Goal: Information Seeking & Learning: Learn about a topic

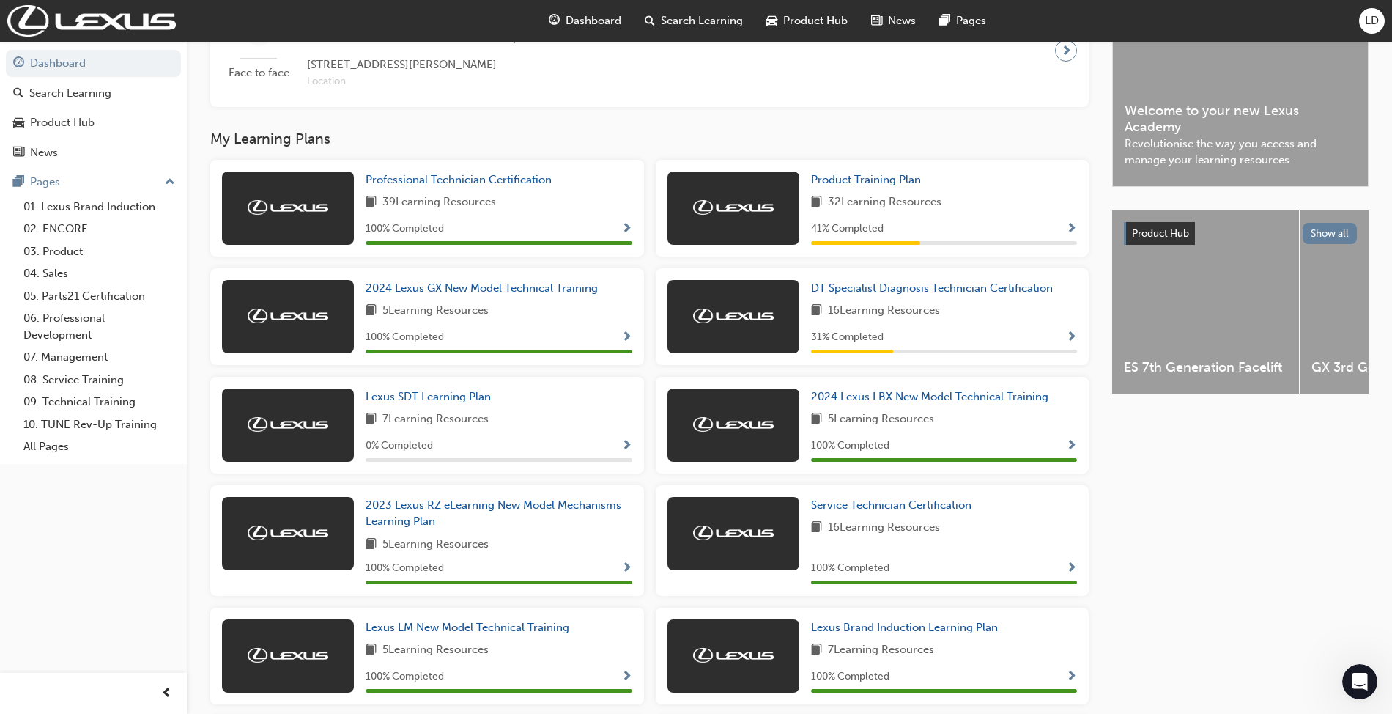
scroll to position [391, 0]
click at [862, 187] on span "Product Training Plan" at bounding box center [866, 180] width 110 height 13
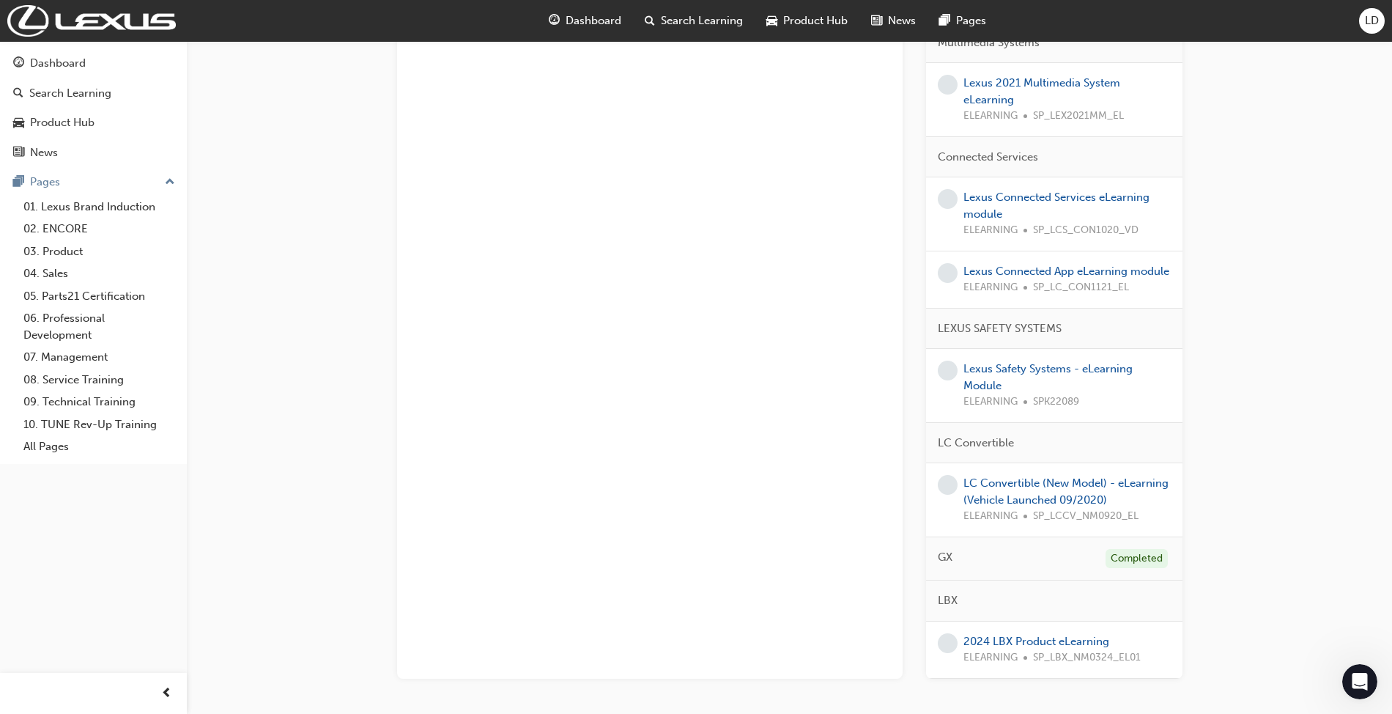
scroll to position [1466, 0]
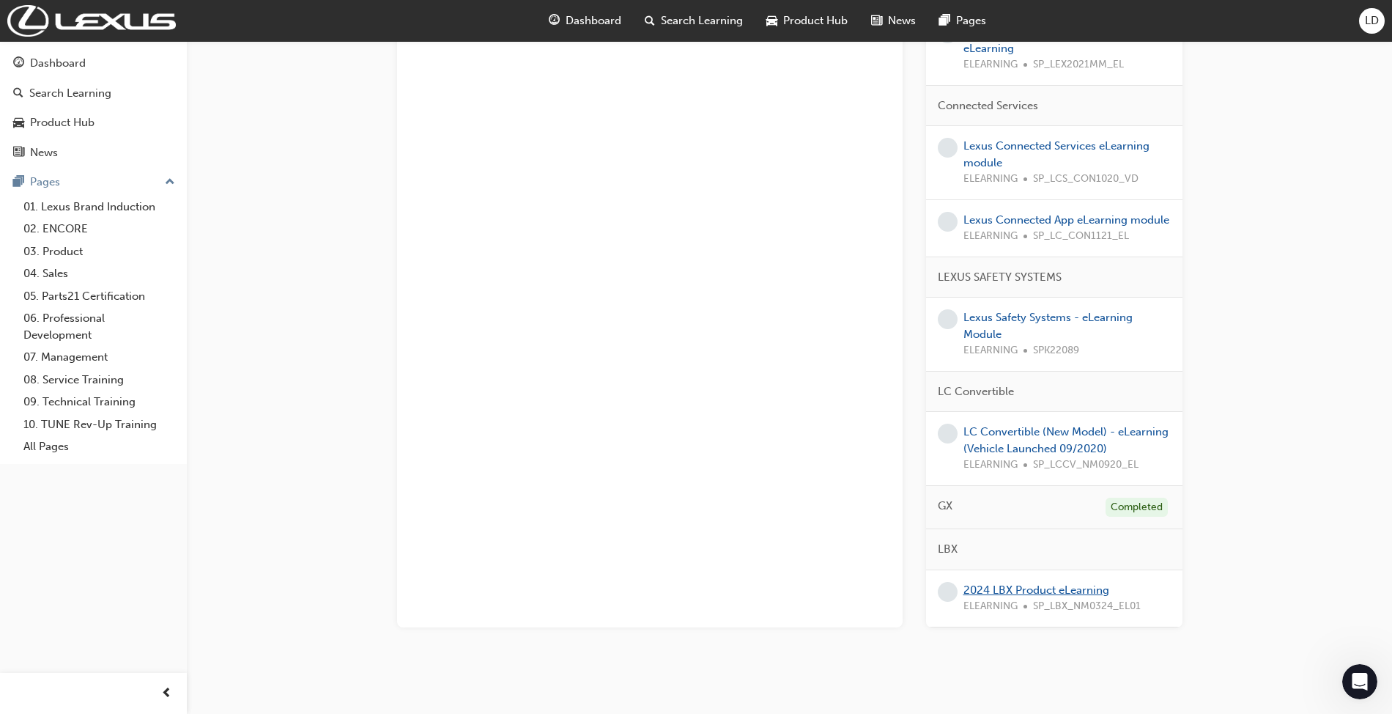
click at [1001, 596] on link "2024 LBX Product eLearning" at bounding box center [1037, 589] width 146 height 13
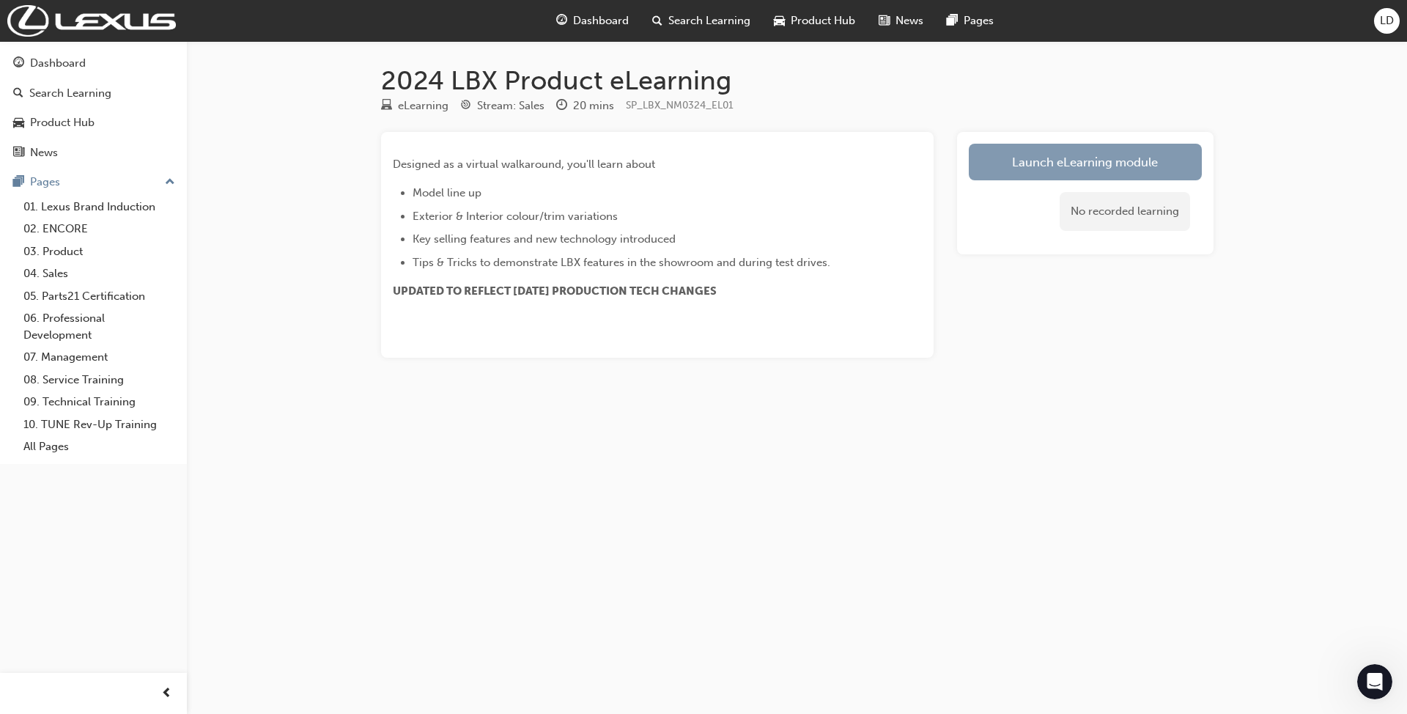
click at [1062, 159] on link "Launch eLearning module" at bounding box center [1085, 162] width 233 height 37
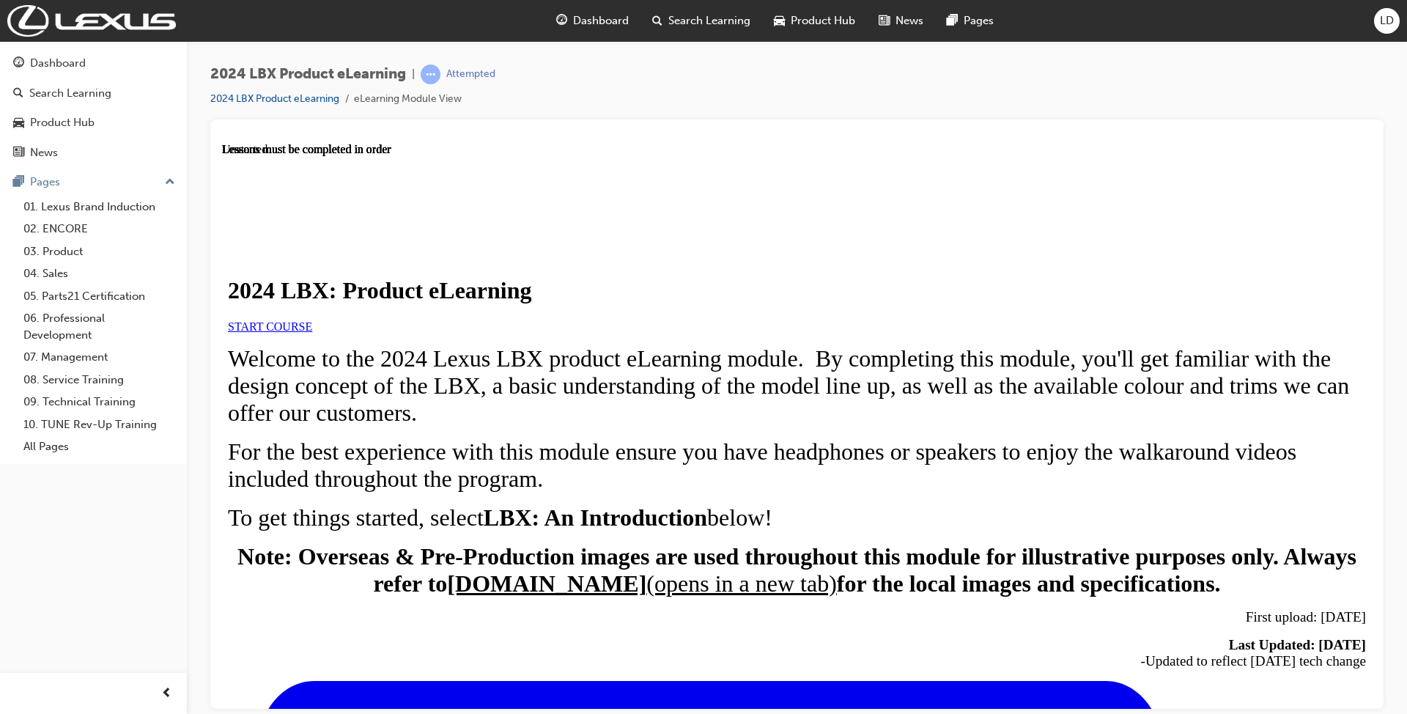
scroll to position [204, 0]
click at [312, 319] on span "START COURSE" at bounding box center [270, 325] width 84 height 12
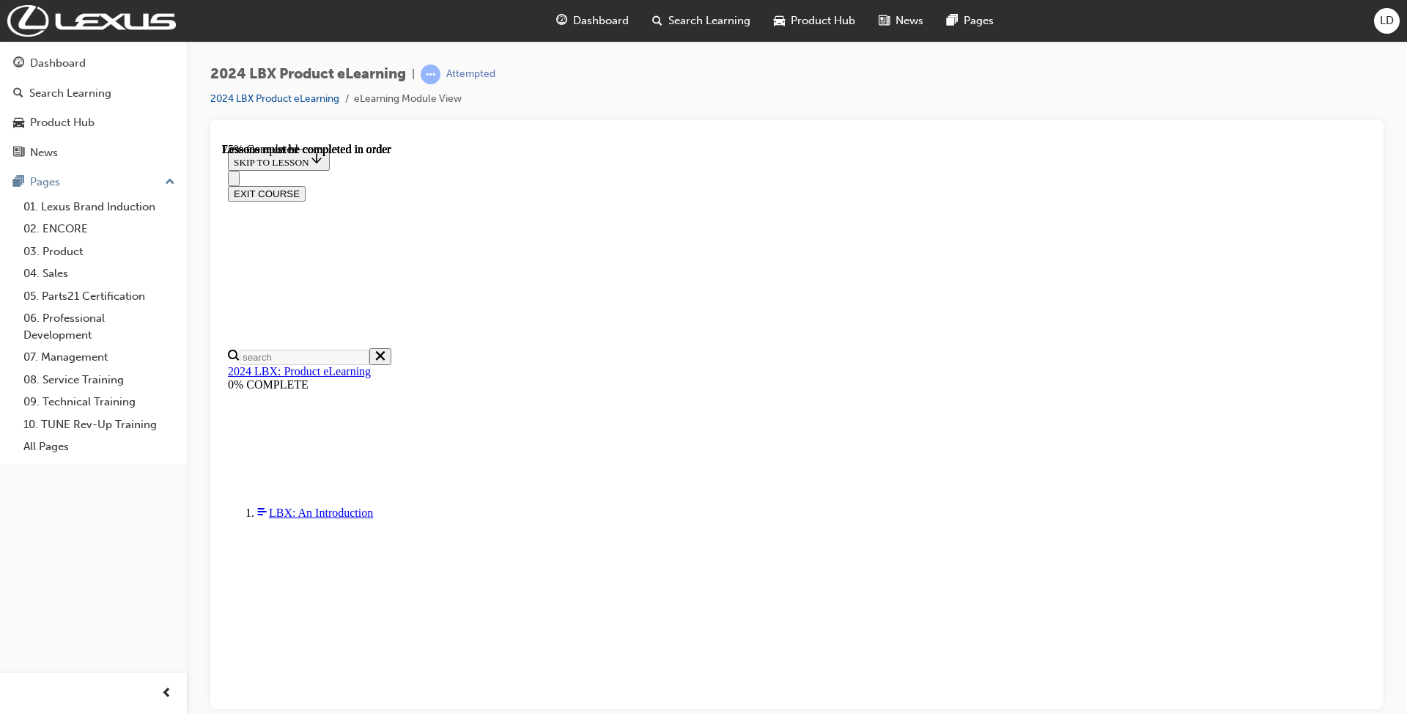
scroll to position [2201, 0]
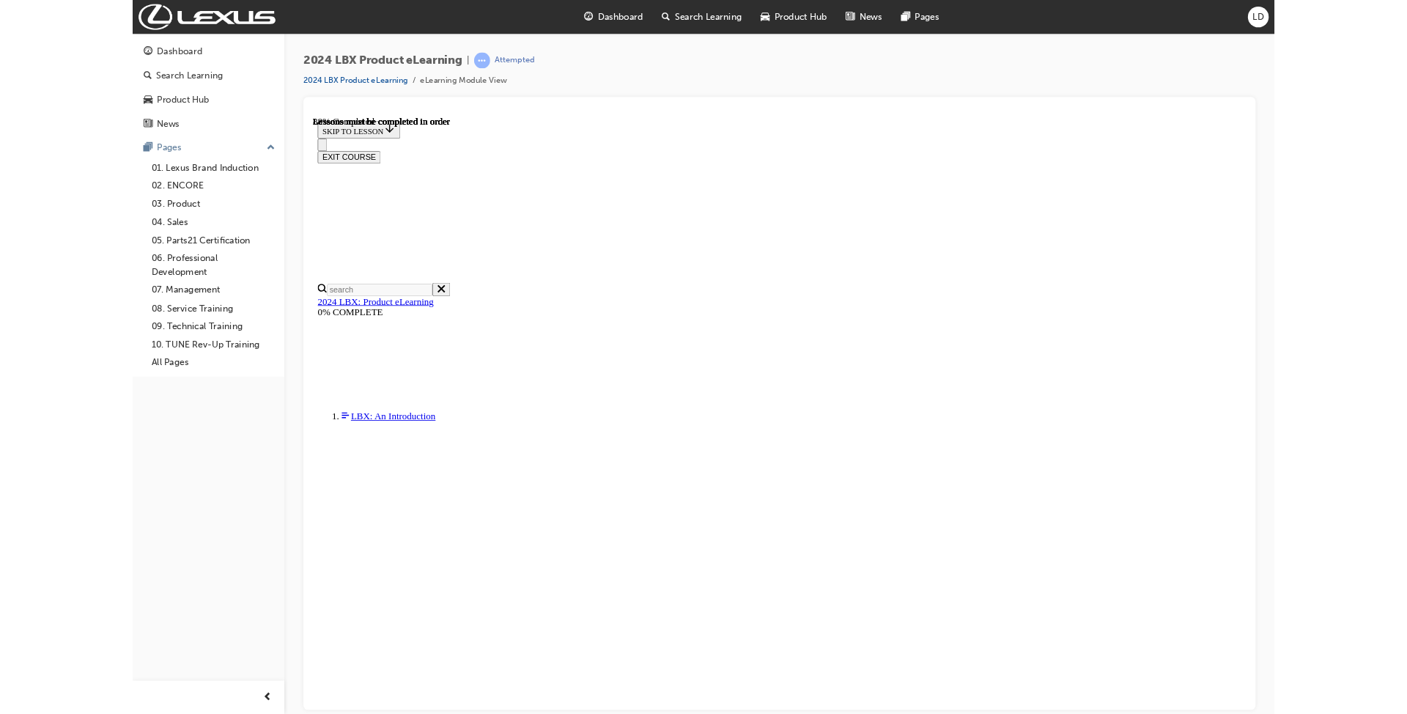
scroll to position [1953, 0]
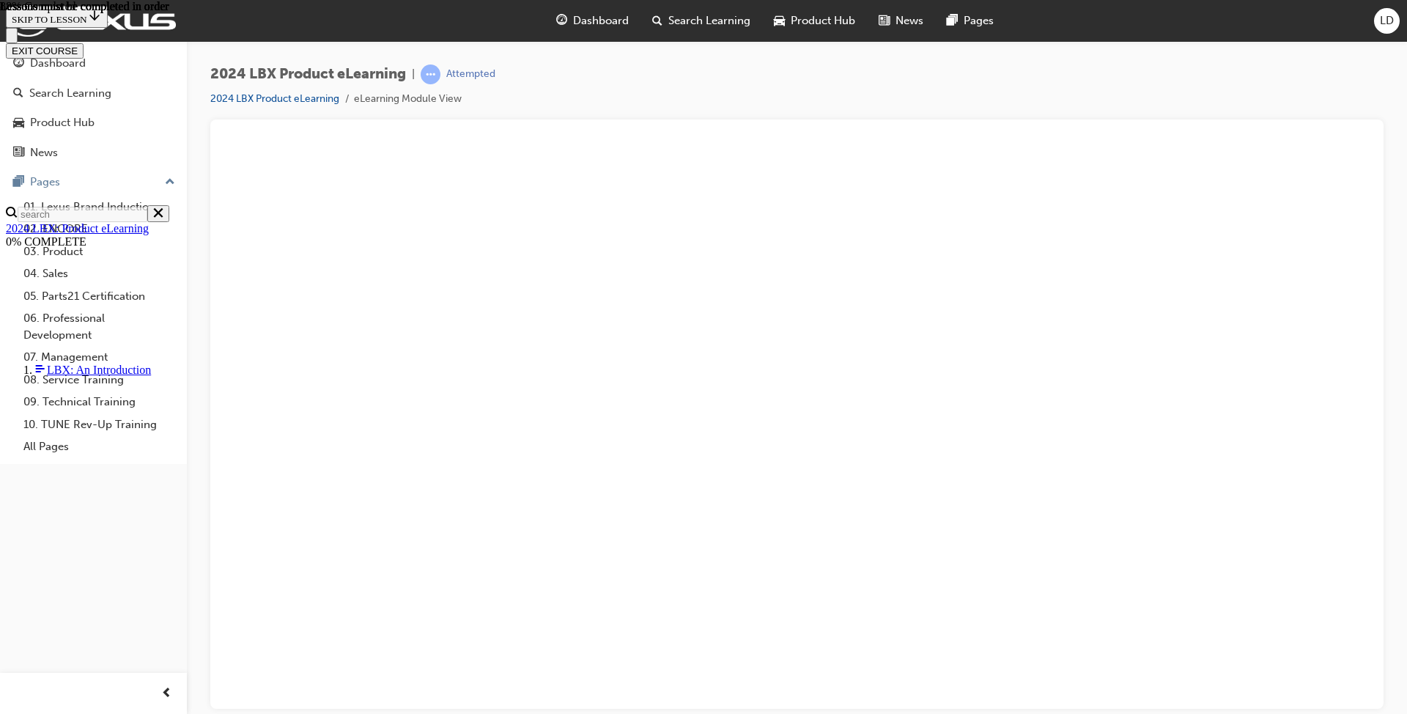
scroll to position [2266, 0]
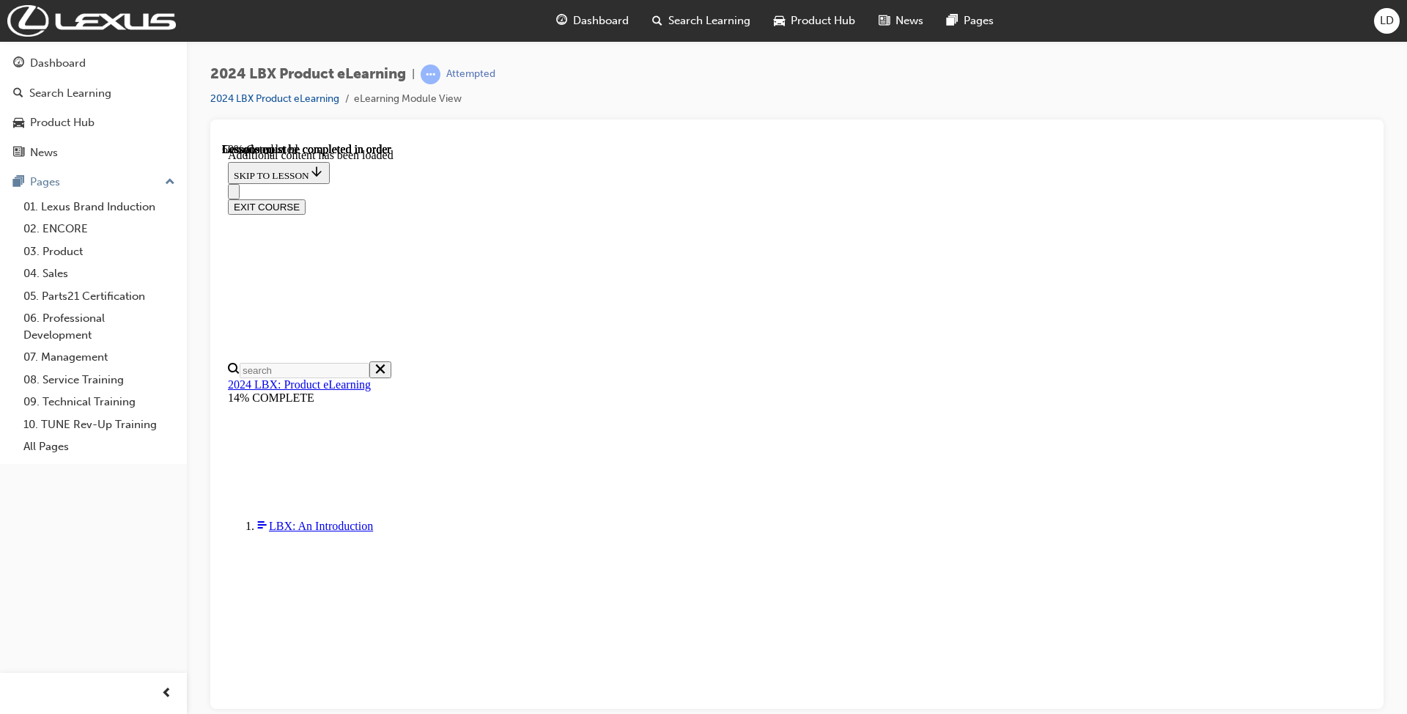
scroll to position [350, 0]
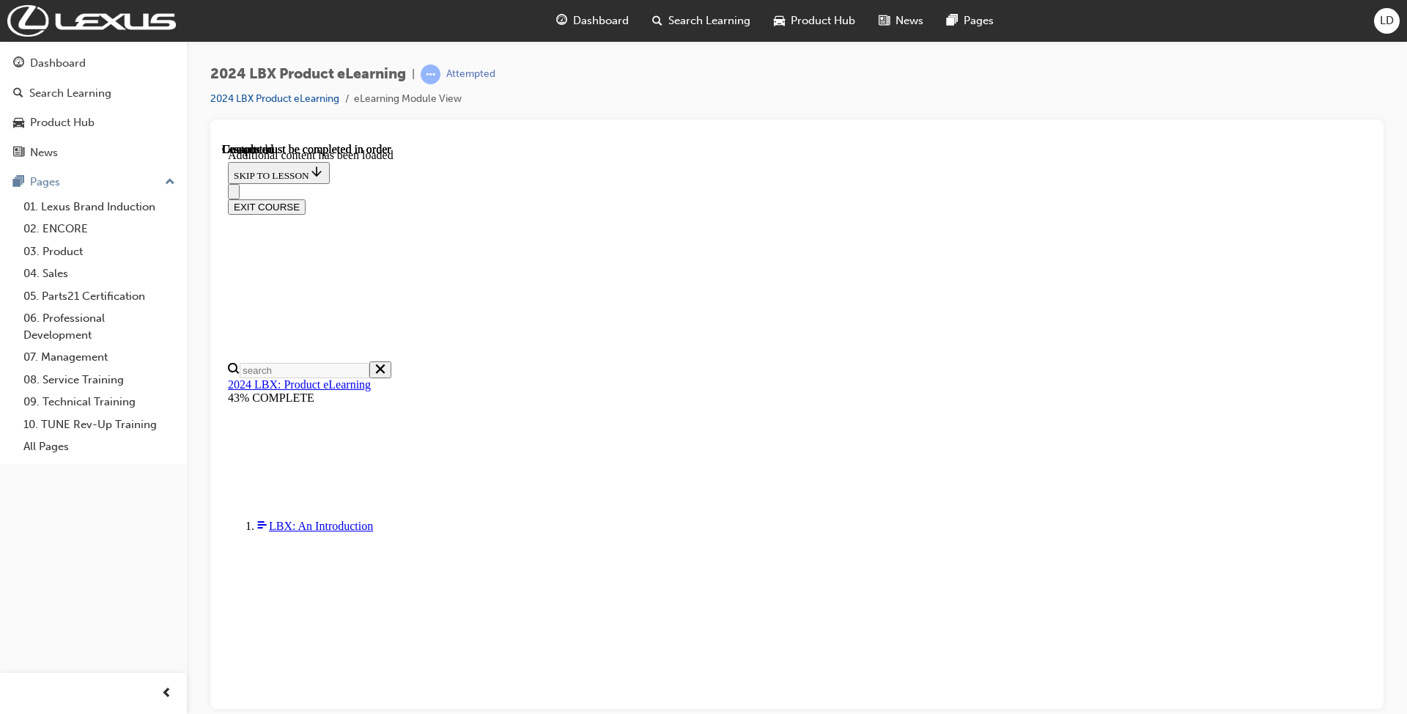
scroll to position [868, 0]
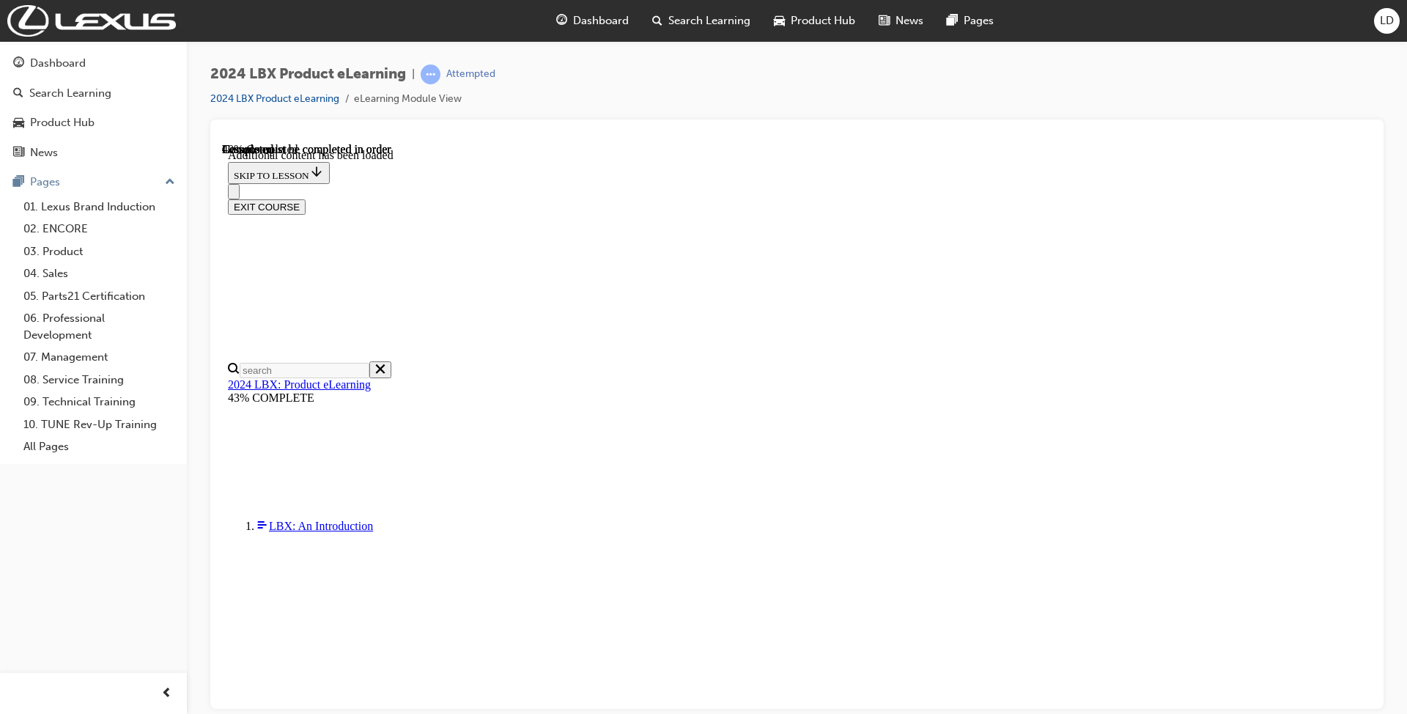
scroll to position [868, 0]
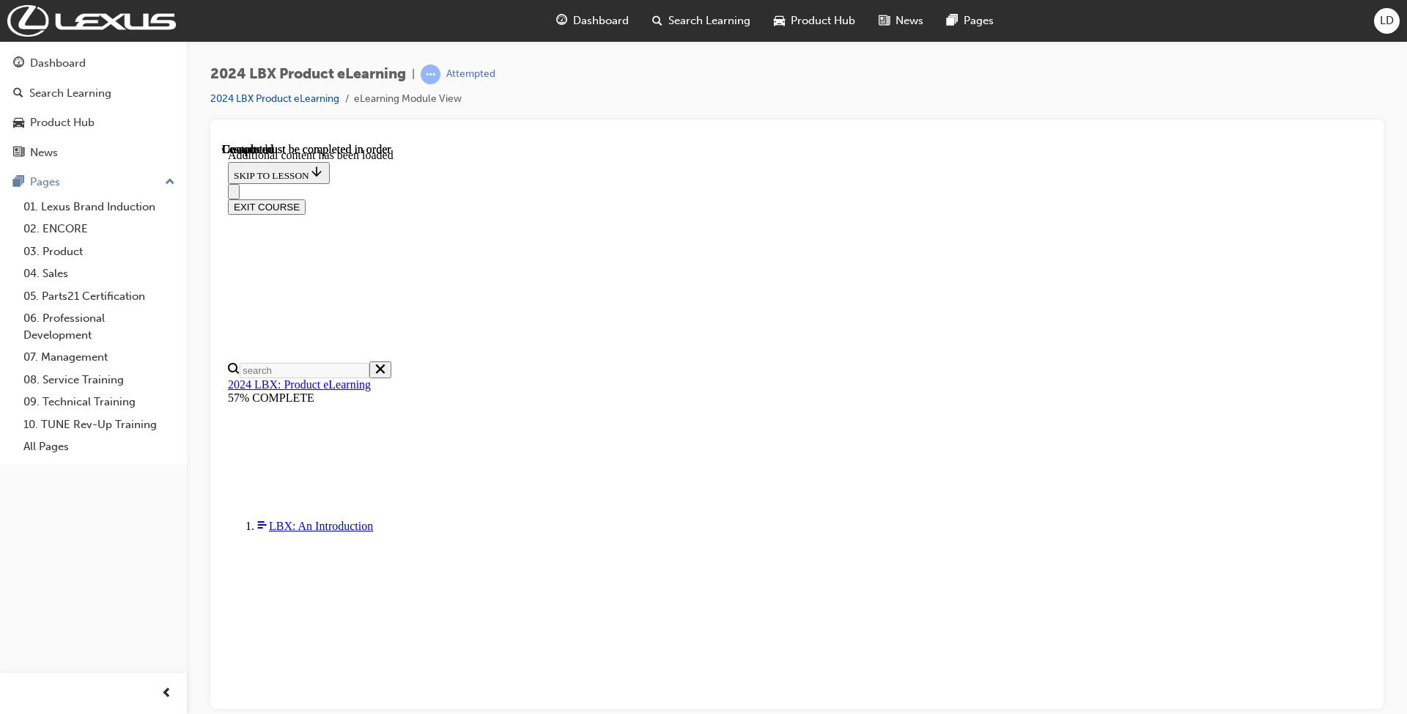
scroll to position [1872, 0]
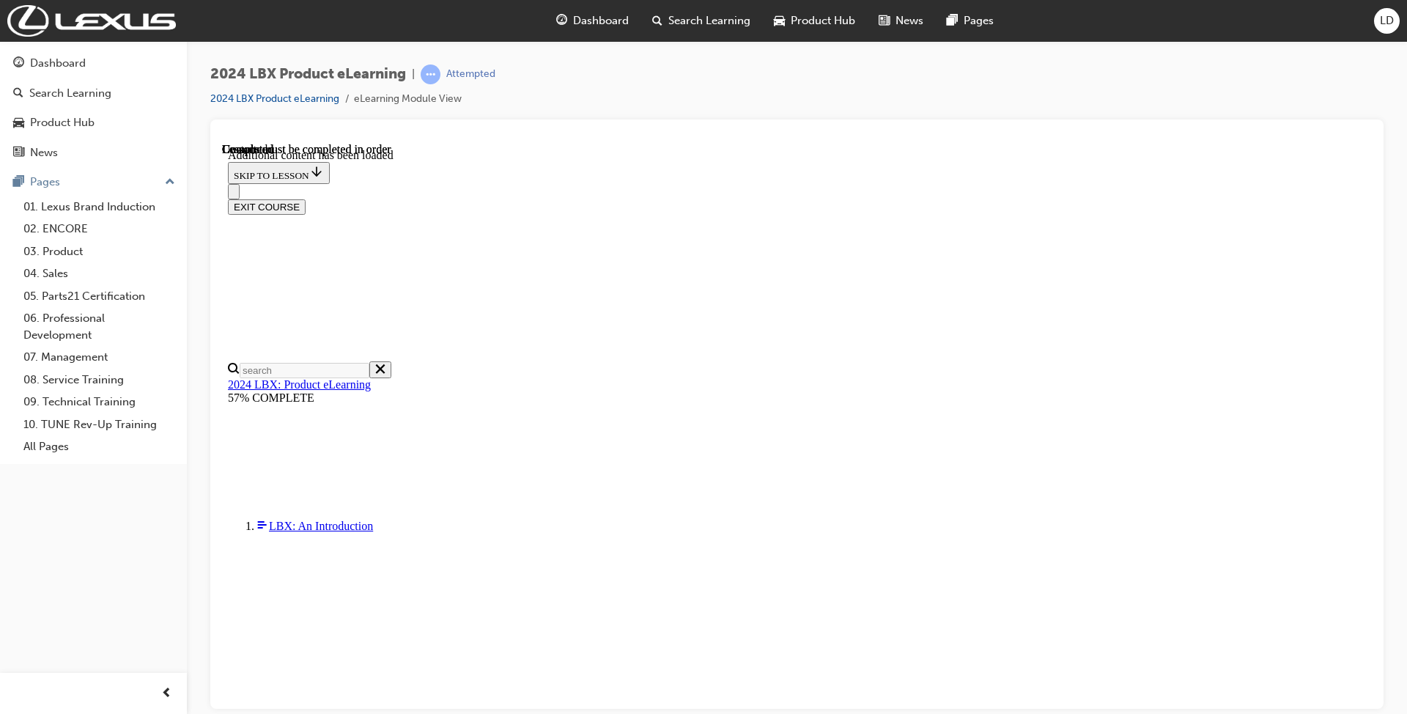
scroll to position [1774, 0]
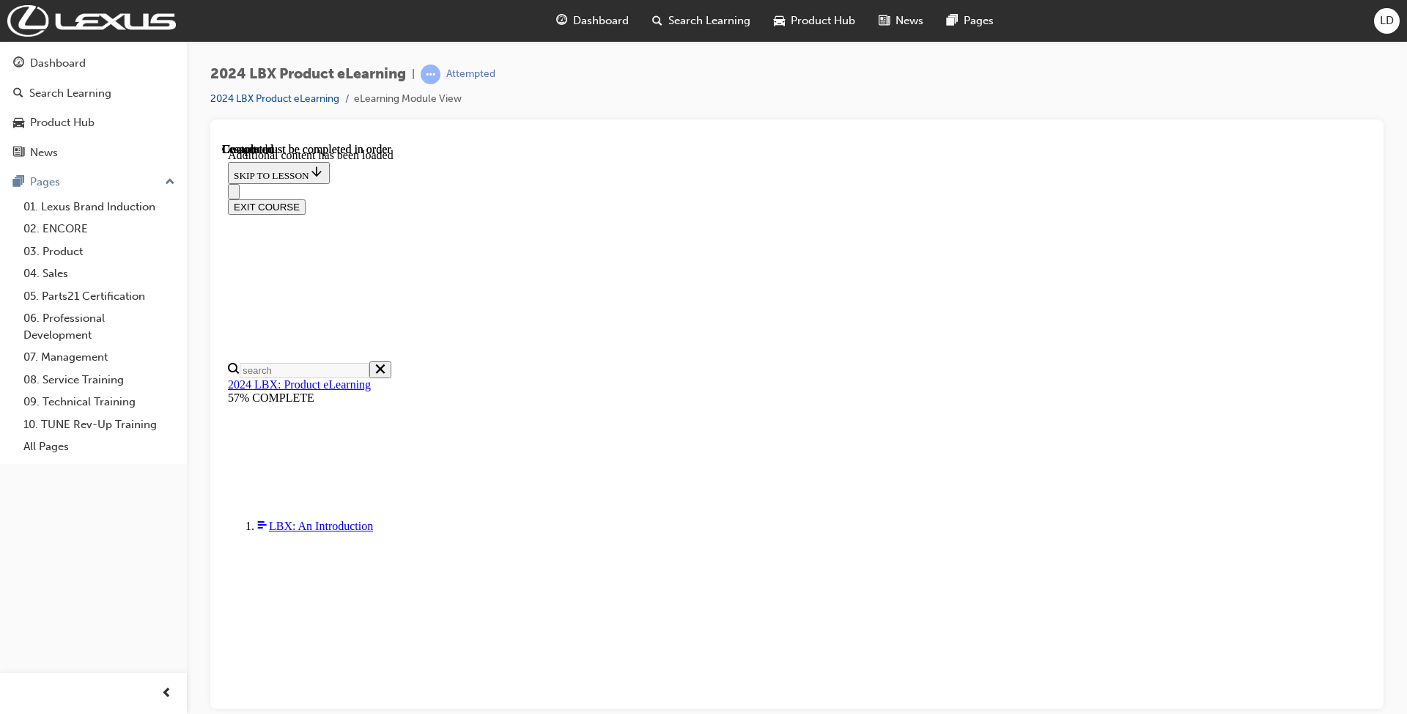
scroll to position [1872, 0]
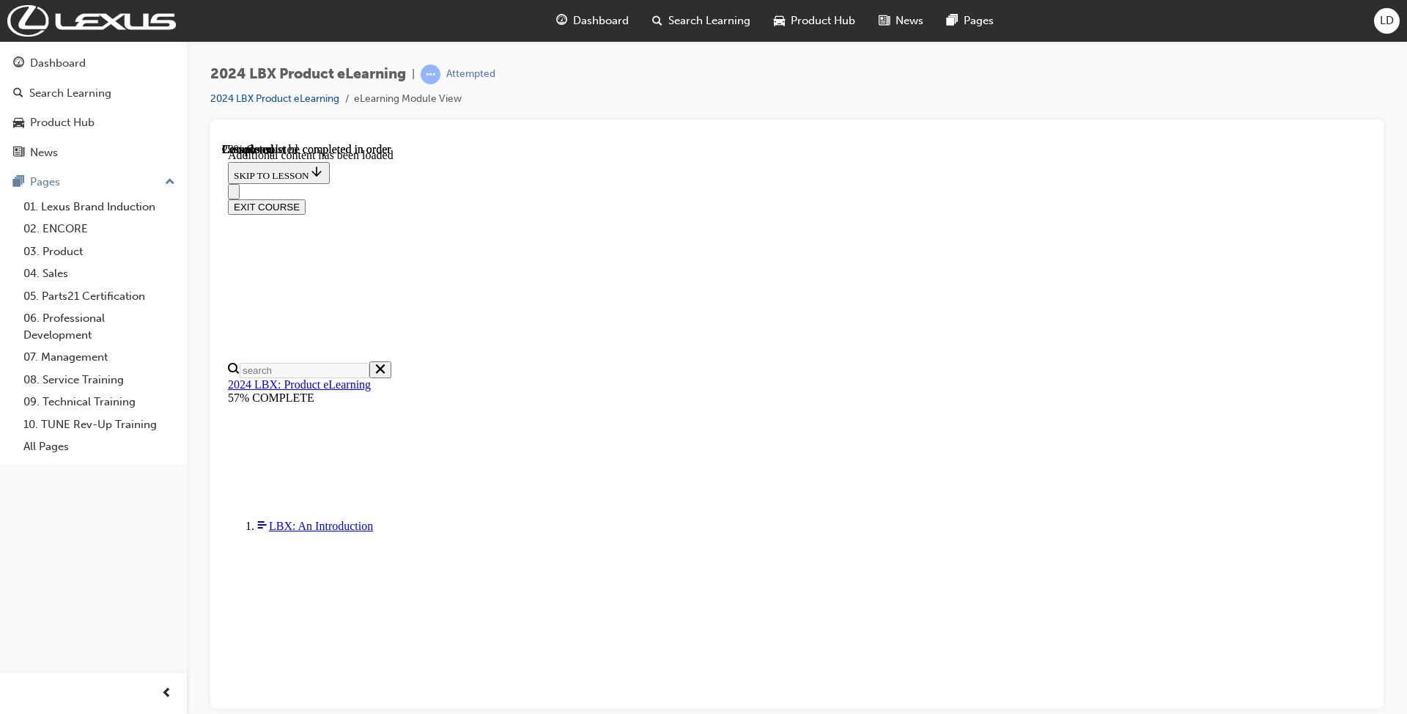
drag, startPoint x: 881, startPoint y: 401, endPoint x: 904, endPoint y: 471, distance: 73.9
drag, startPoint x: 1246, startPoint y: 601, endPoint x: 1447, endPoint y: 903, distance: 363.0
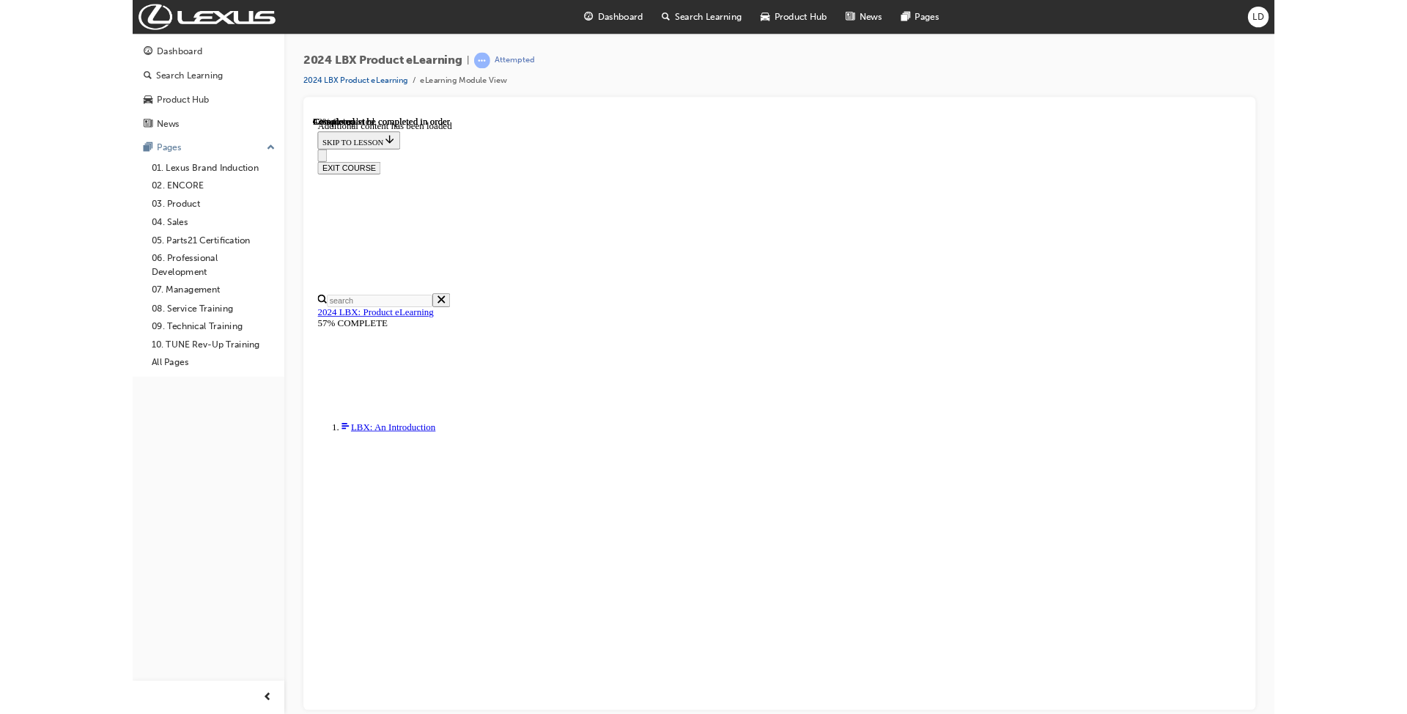
scroll to position [0, 0]
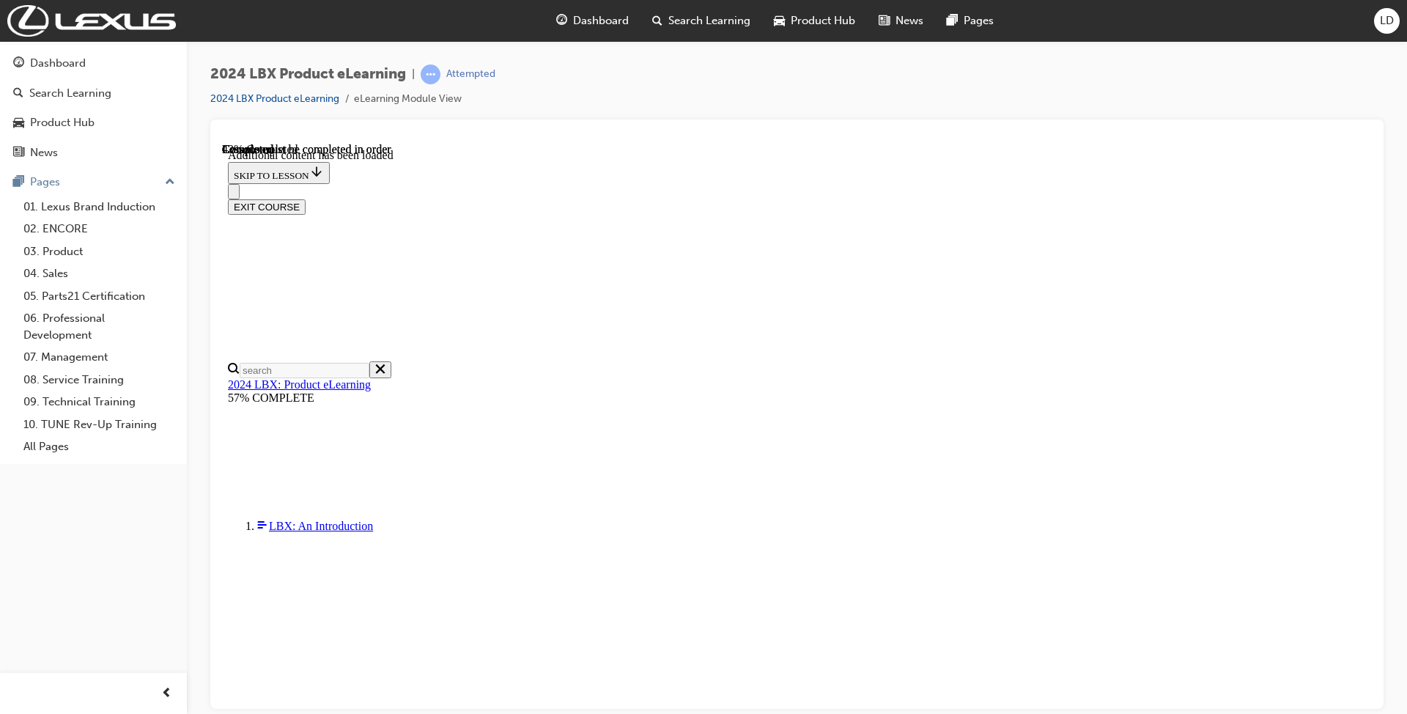
scroll to position [592, 0]
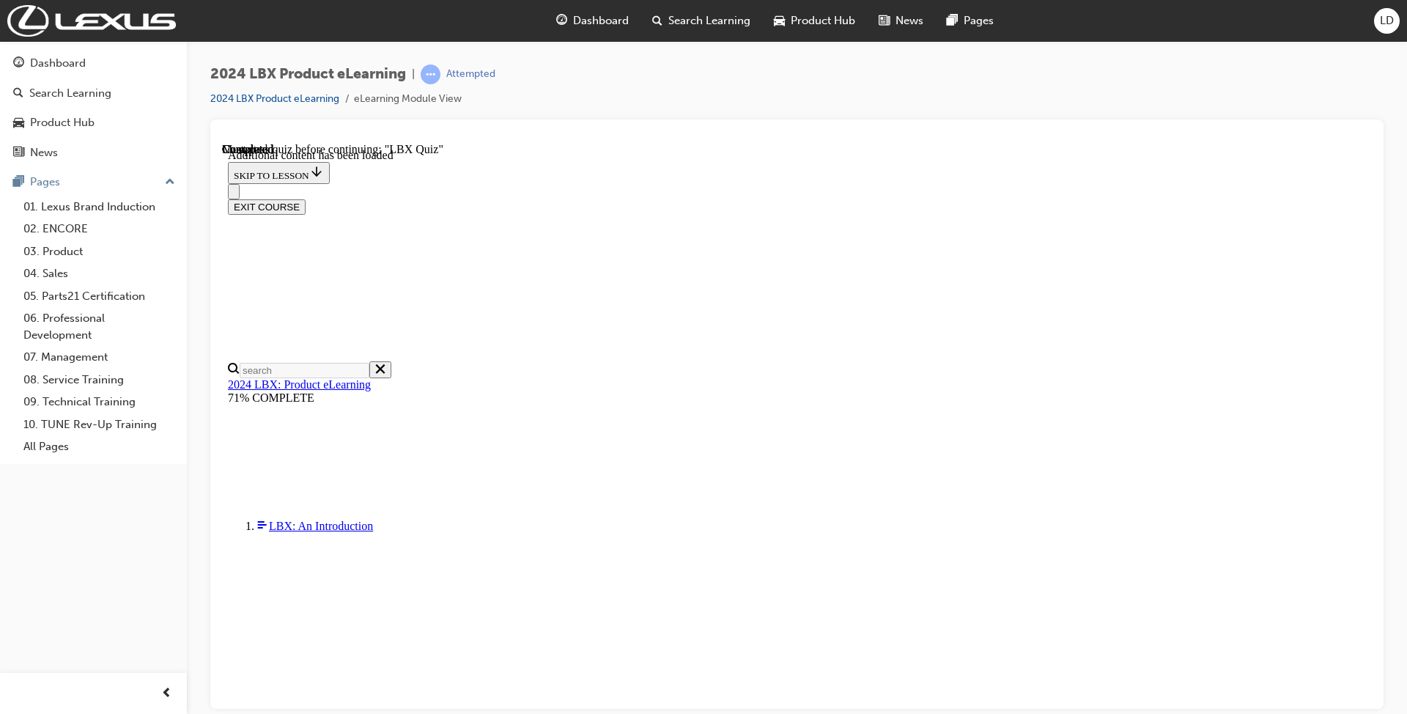
drag, startPoint x: 901, startPoint y: 531, endPoint x: 928, endPoint y: 536, distance: 27.6
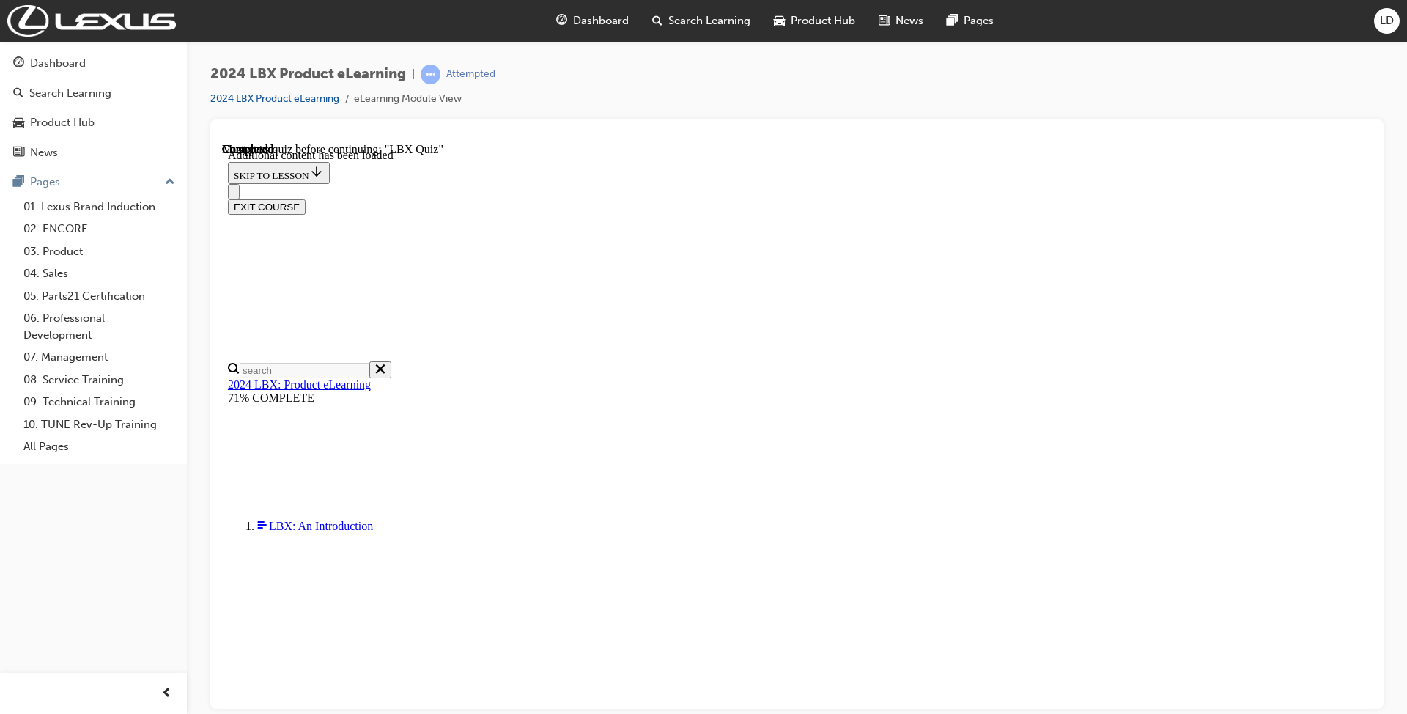
checkbox input "true"
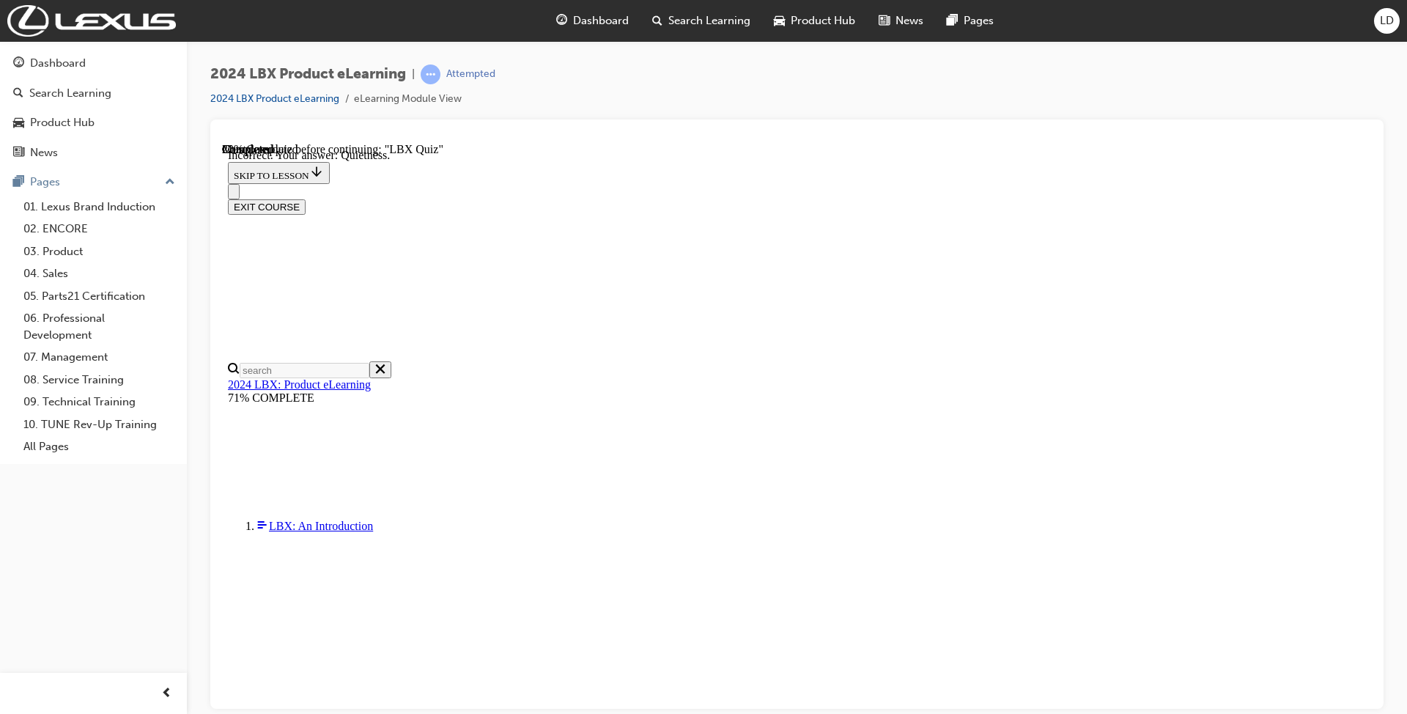
drag, startPoint x: 888, startPoint y: 516, endPoint x: 860, endPoint y: 607, distance: 95.0
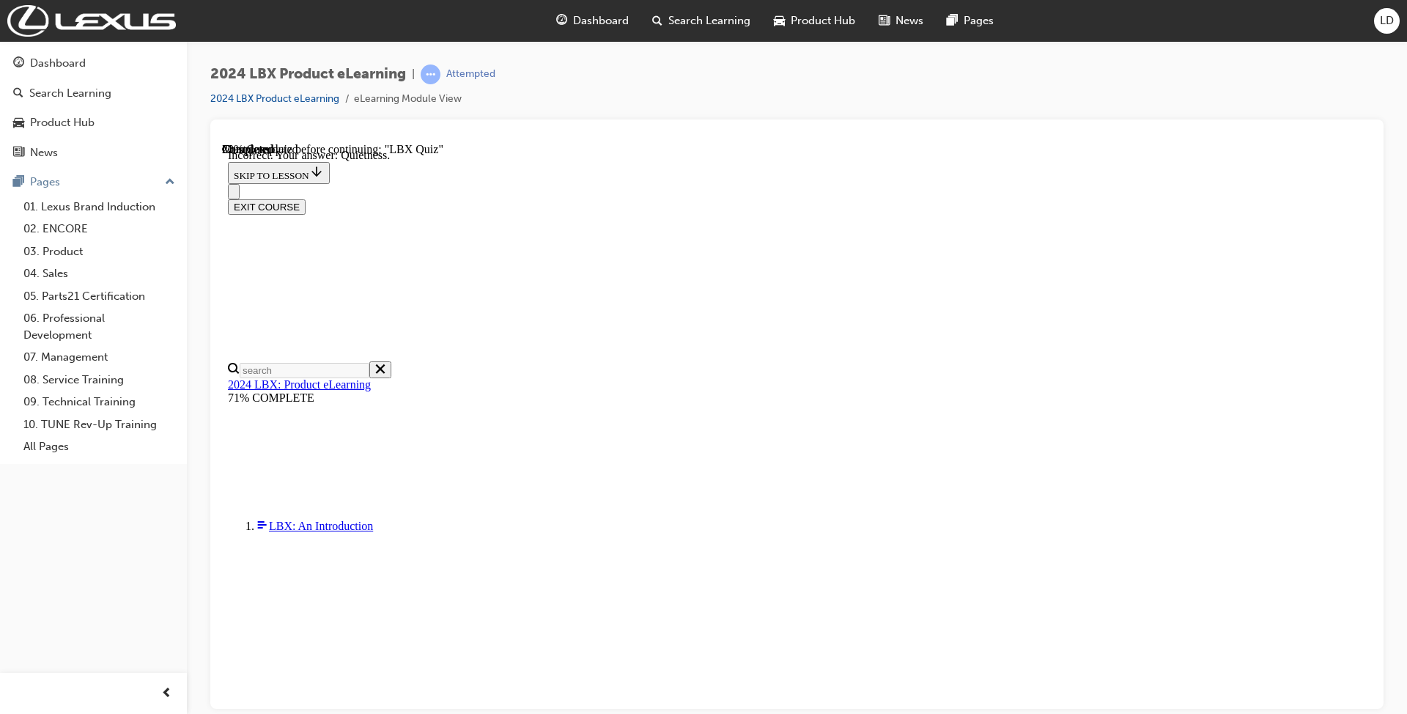
click at [306, 199] on button "EXIT COURSE" at bounding box center [267, 206] width 78 height 15
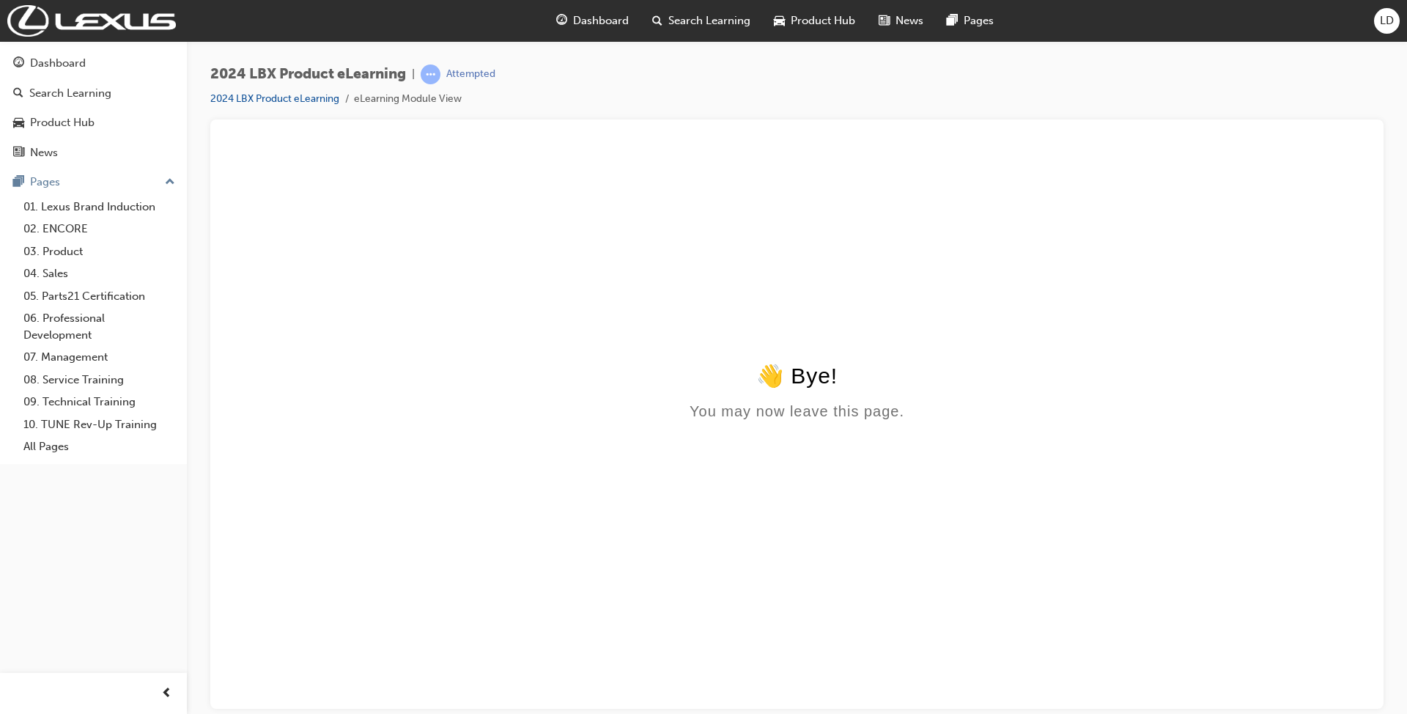
scroll to position [0, 0]
click at [1392, 27] on span "LD" at bounding box center [1387, 20] width 14 height 17
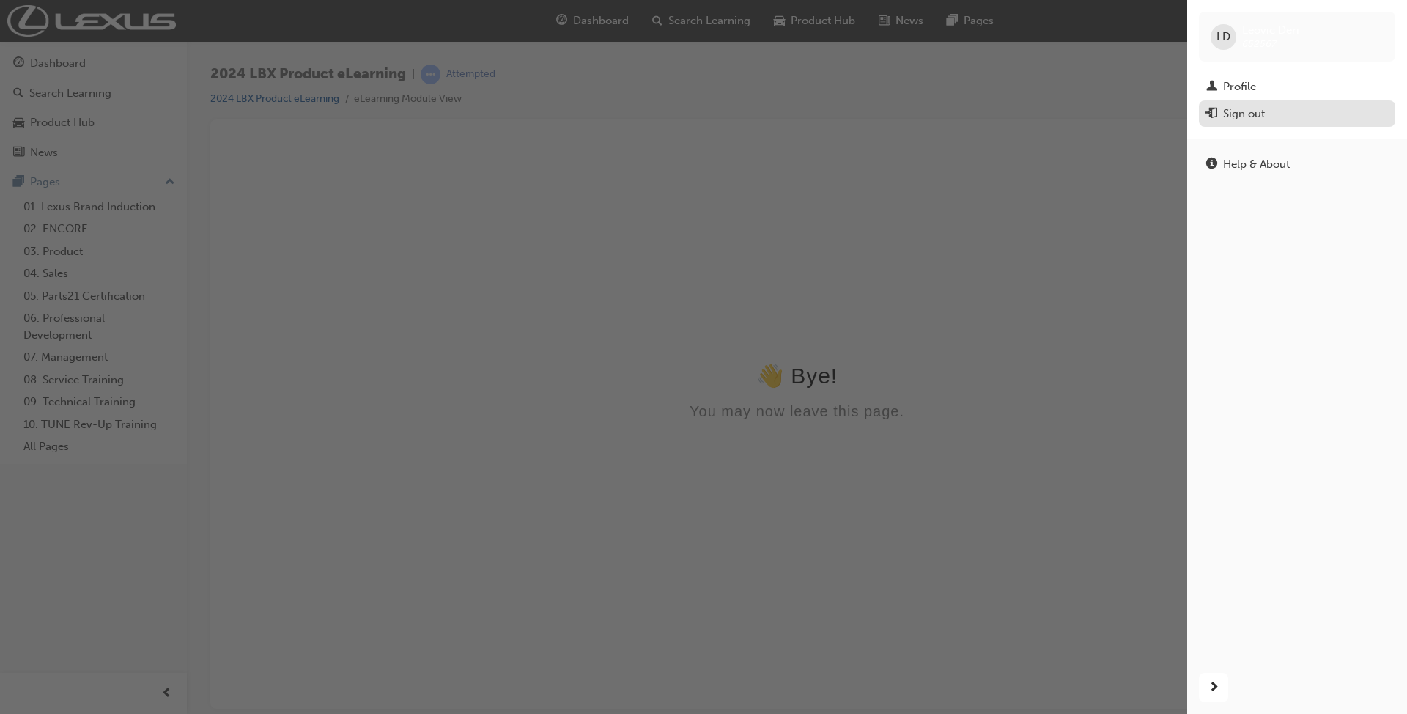
click at [1274, 108] on div "Sign out" at bounding box center [1297, 114] width 182 height 18
